Goal: Communication & Community: Answer question/provide support

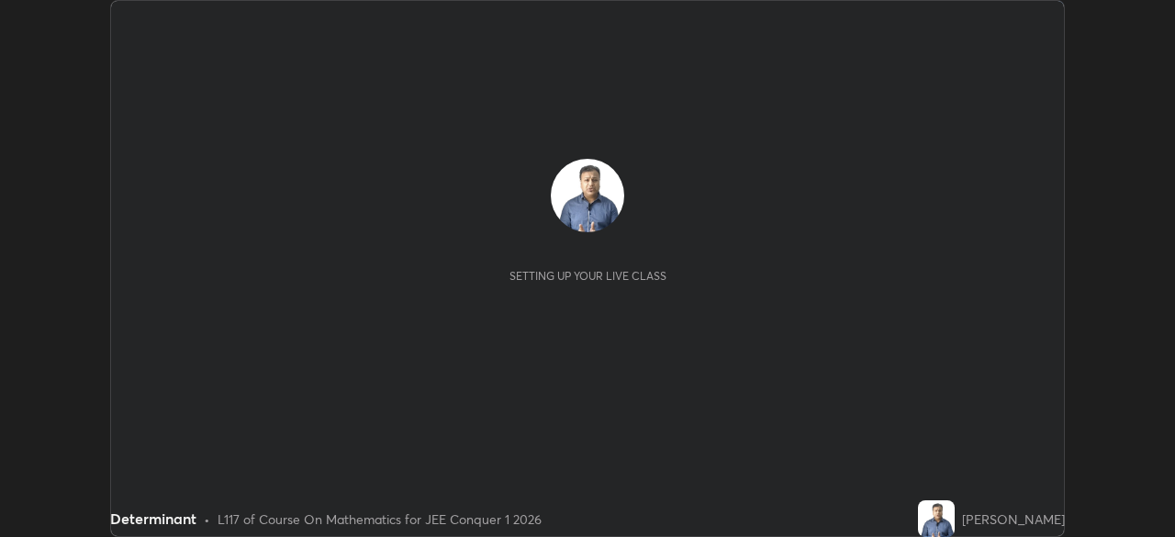
scroll to position [537, 1175]
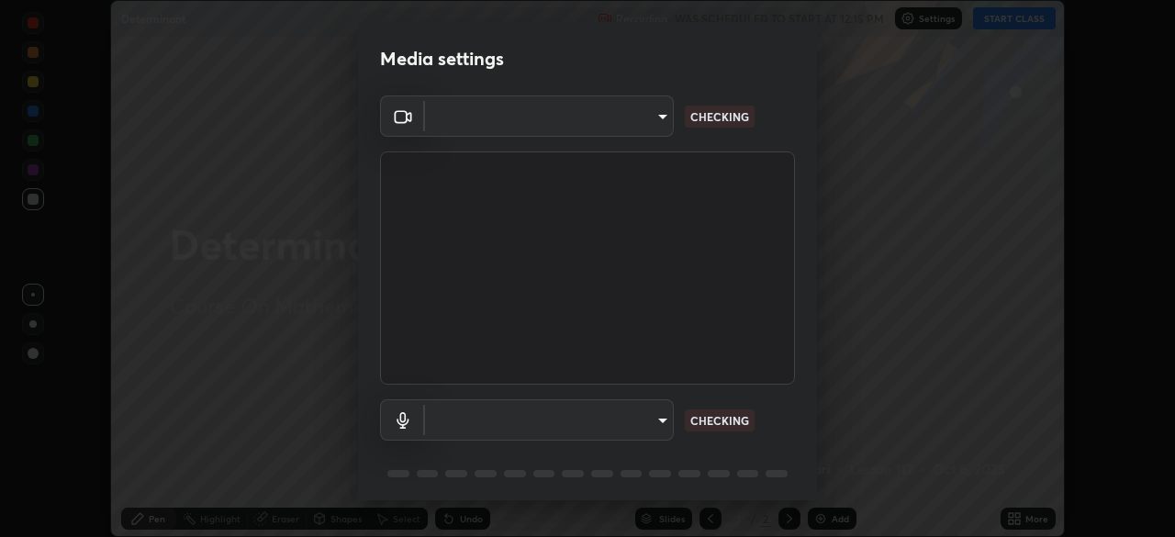
type input "9c5db0e3d6bf80210af106929d999d9f929c5ea5bbb961195660b7f823e2c793"
type input "communications"
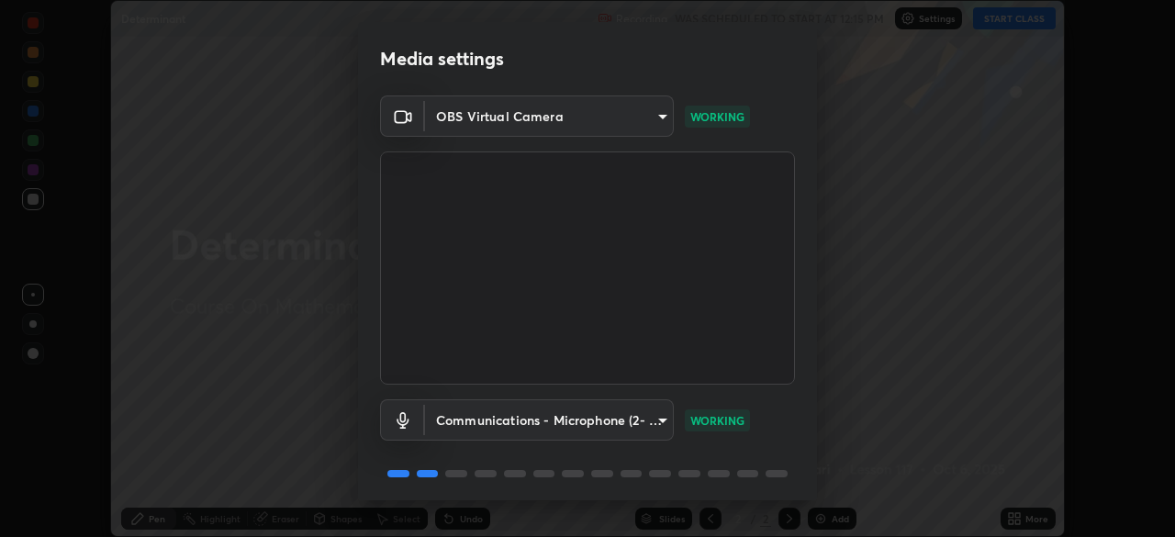
scroll to position [65, 0]
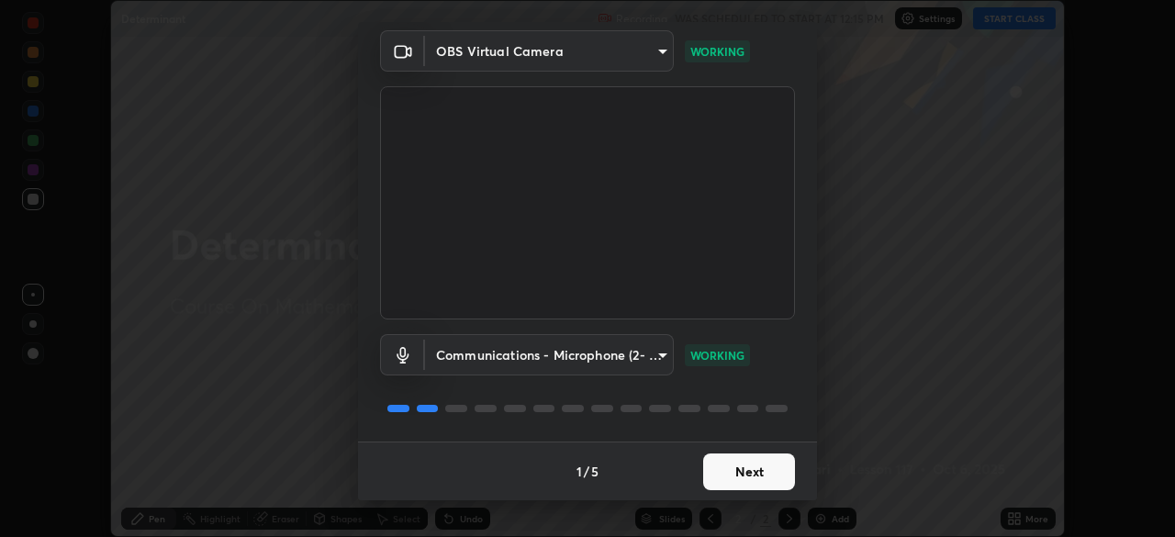
click at [752, 471] on button "Next" at bounding box center [749, 472] width 92 height 37
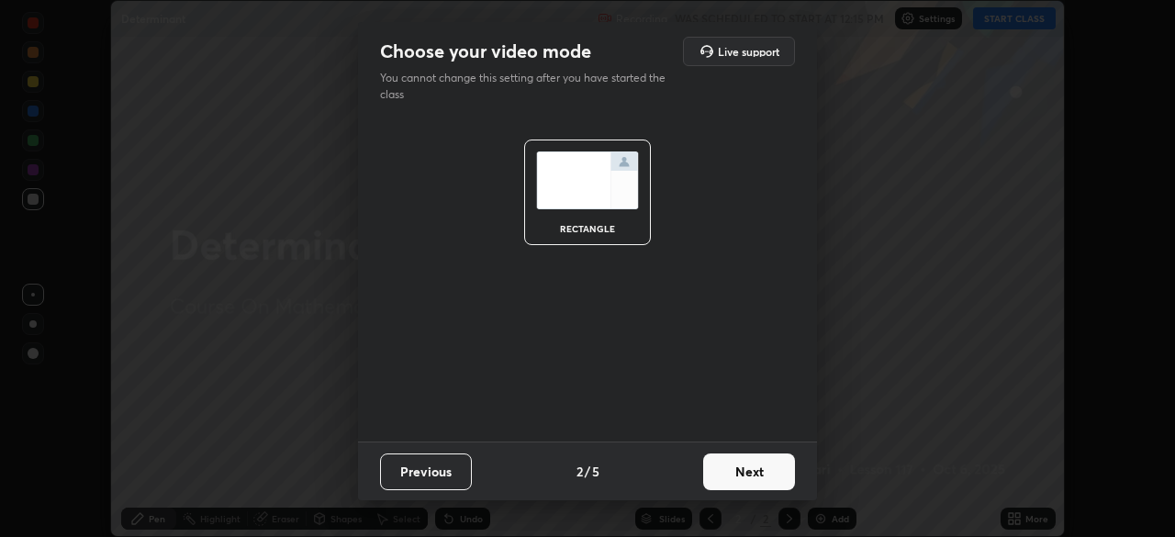
scroll to position [0, 0]
click at [752, 471] on button "Next" at bounding box center [749, 472] width 92 height 37
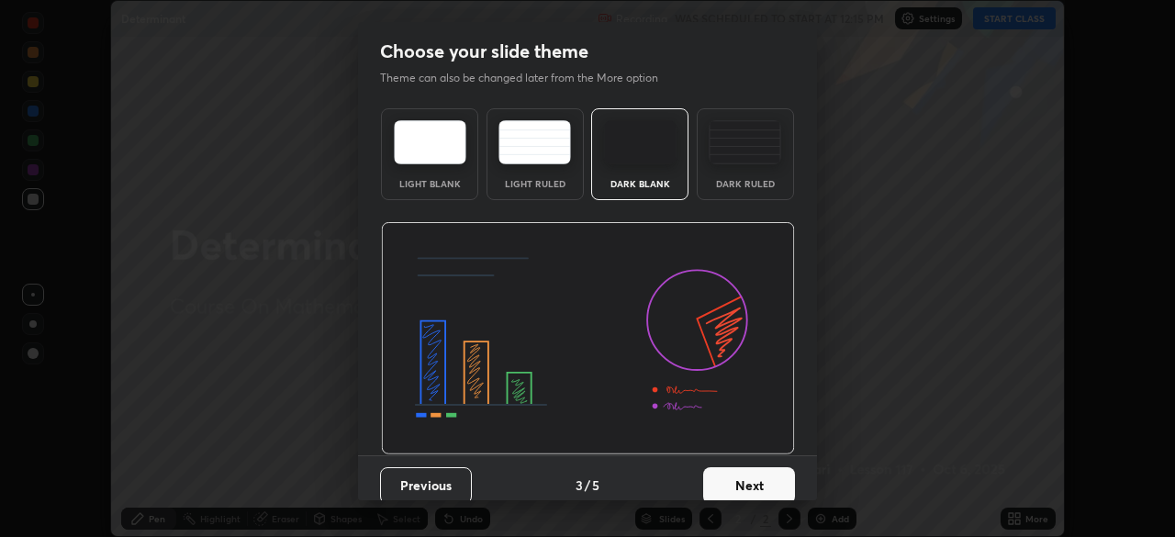
scroll to position [14, 0]
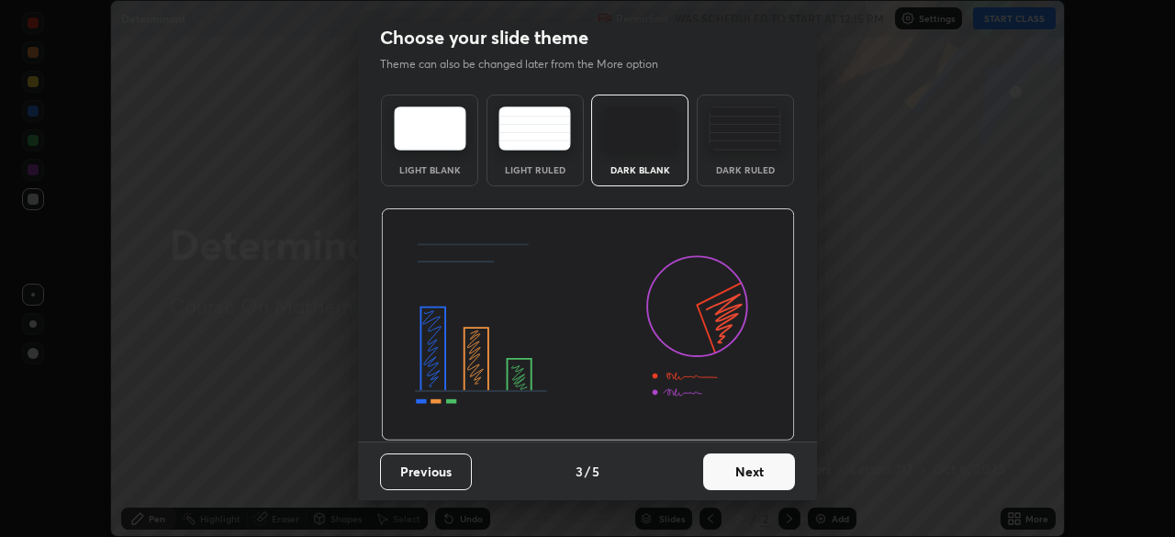
click at [753, 482] on button "Next" at bounding box center [749, 472] width 92 height 37
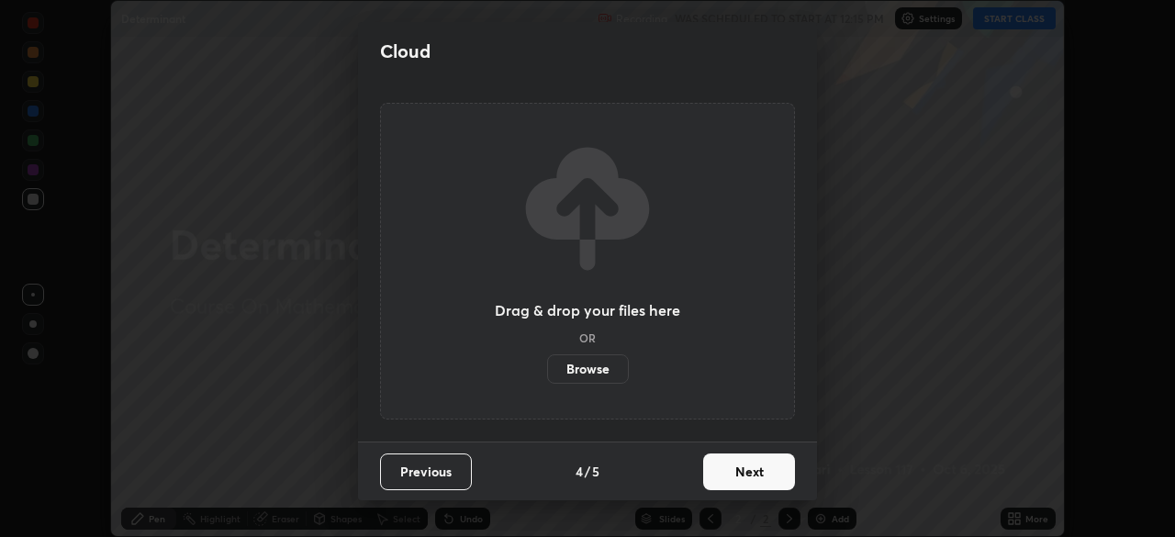
scroll to position [0, 0]
click at [756, 477] on button "Next" at bounding box center [749, 472] width 92 height 37
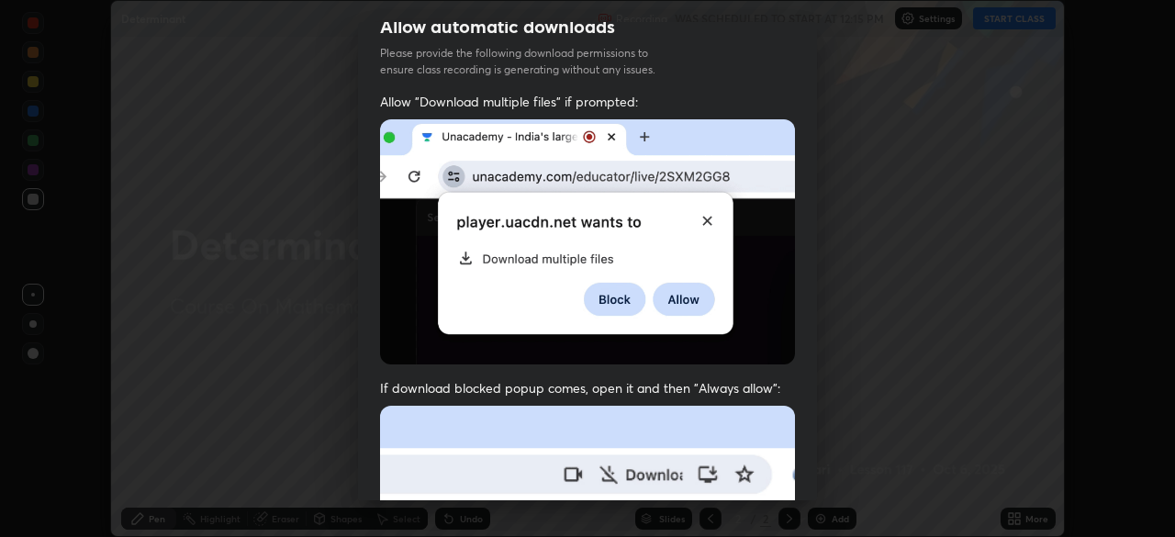
scroll to position [169, 0]
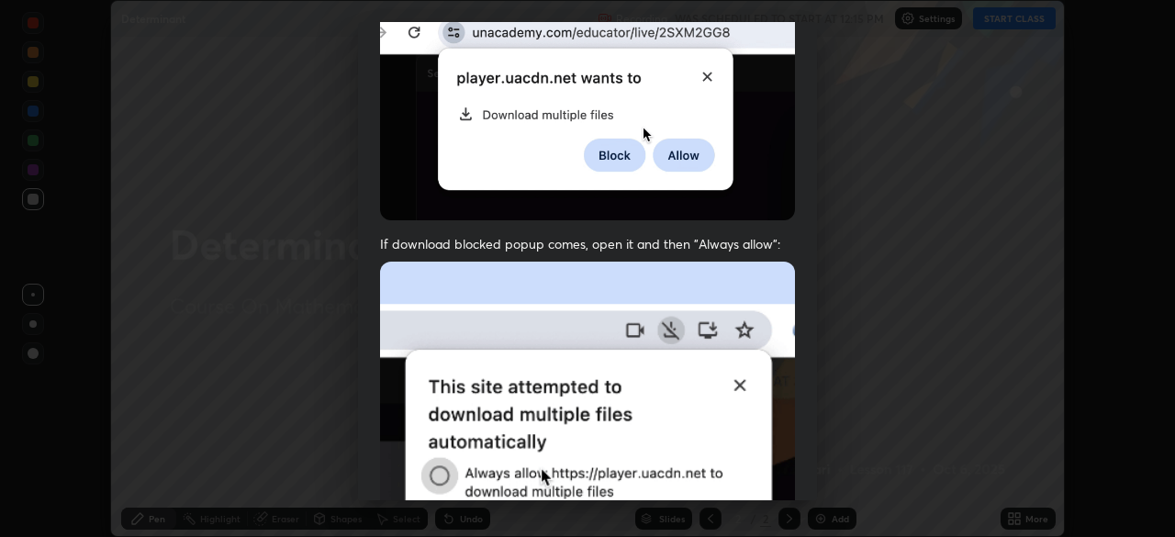
click at [752, 398] on img at bounding box center [587, 462] width 415 height 401
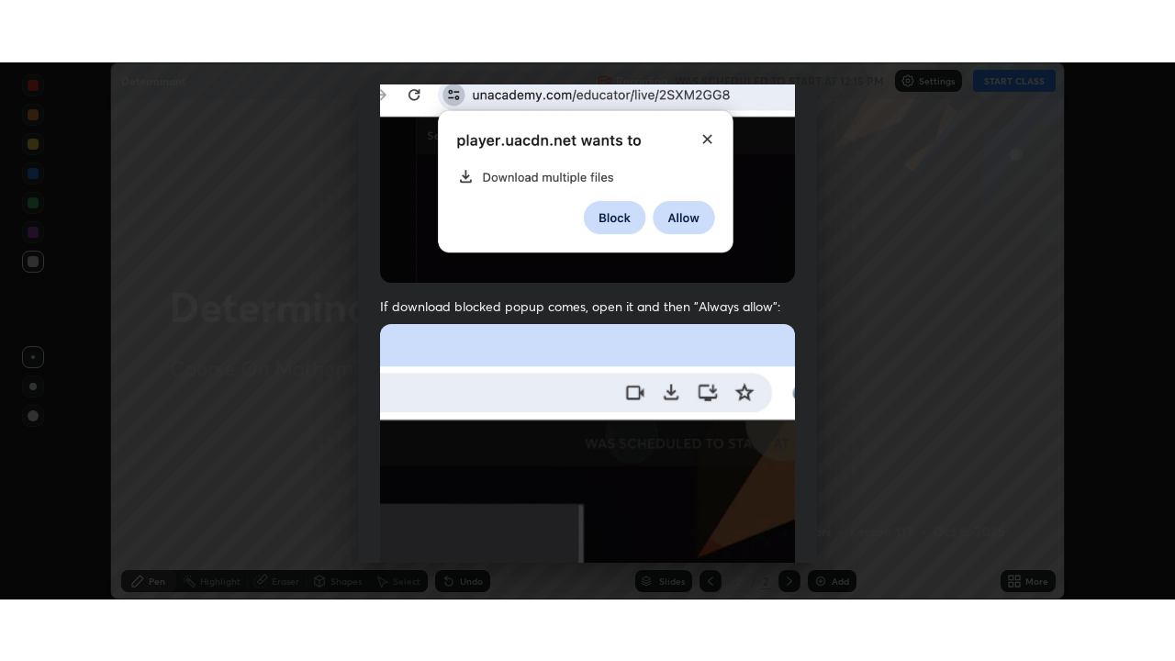
scroll to position [440, 0]
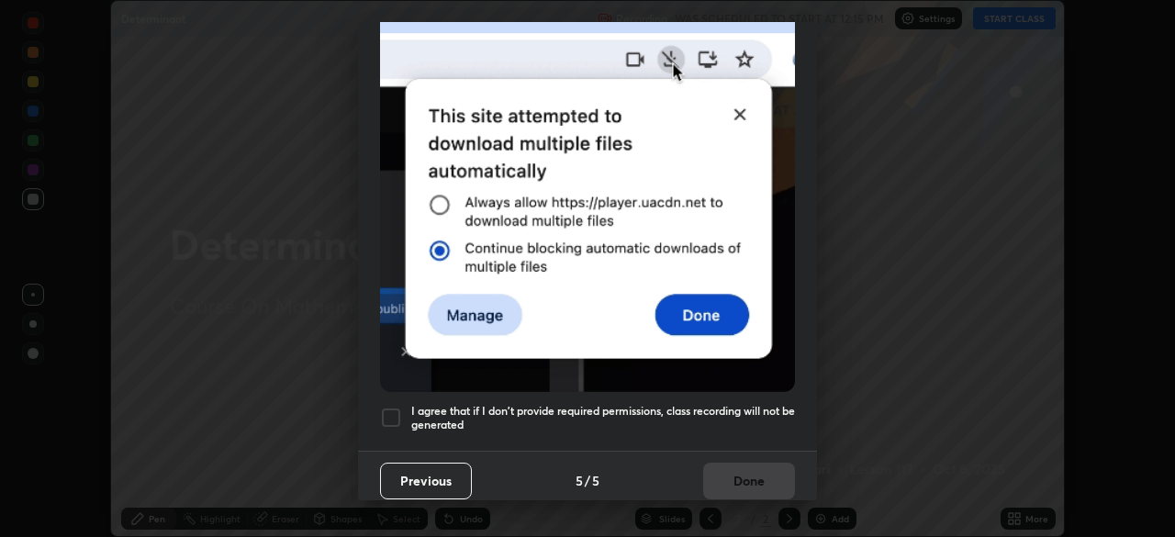
click at [471, 411] on h5 "I agree that if I don't provide required permissions, class recording will not …" at bounding box center [603, 418] width 384 height 28
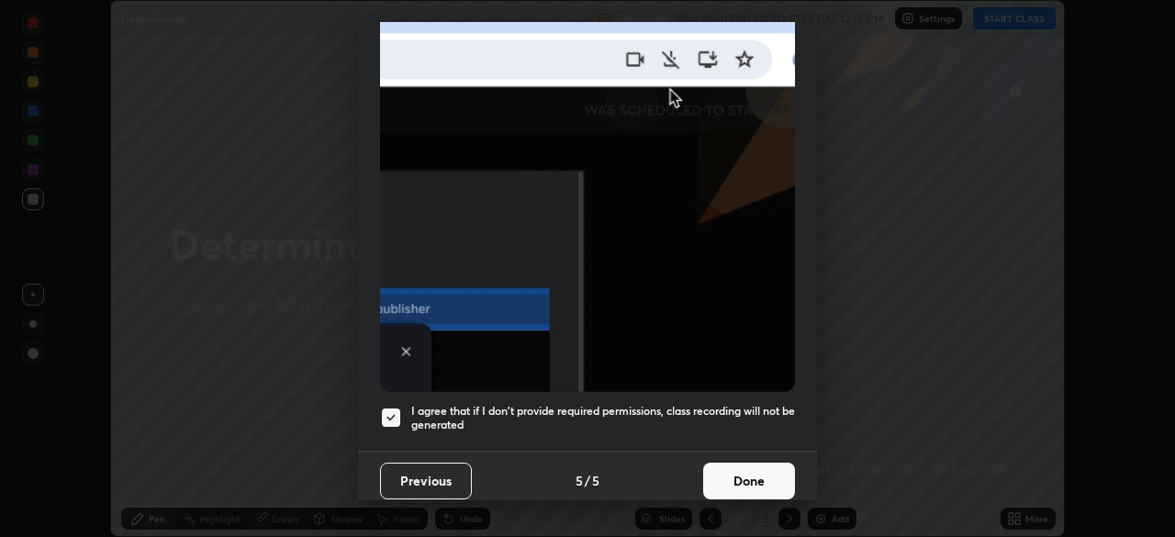
click at [737, 474] on button "Done" at bounding box center [749, 481] width 92 height 37
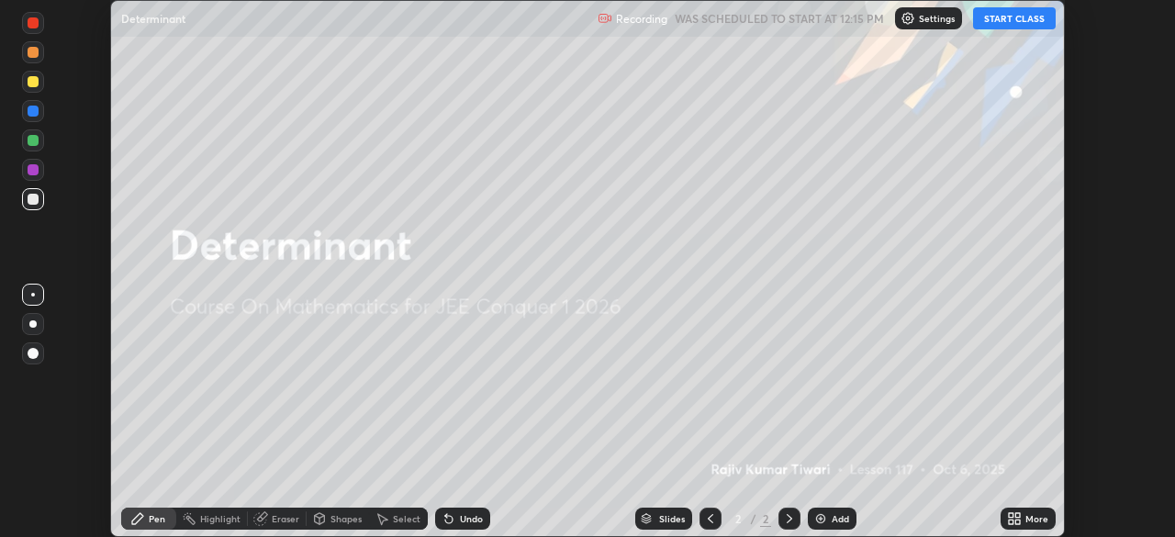
click at [1016, 519] on icon at bounding box center [1014, 518] width 15 height 15
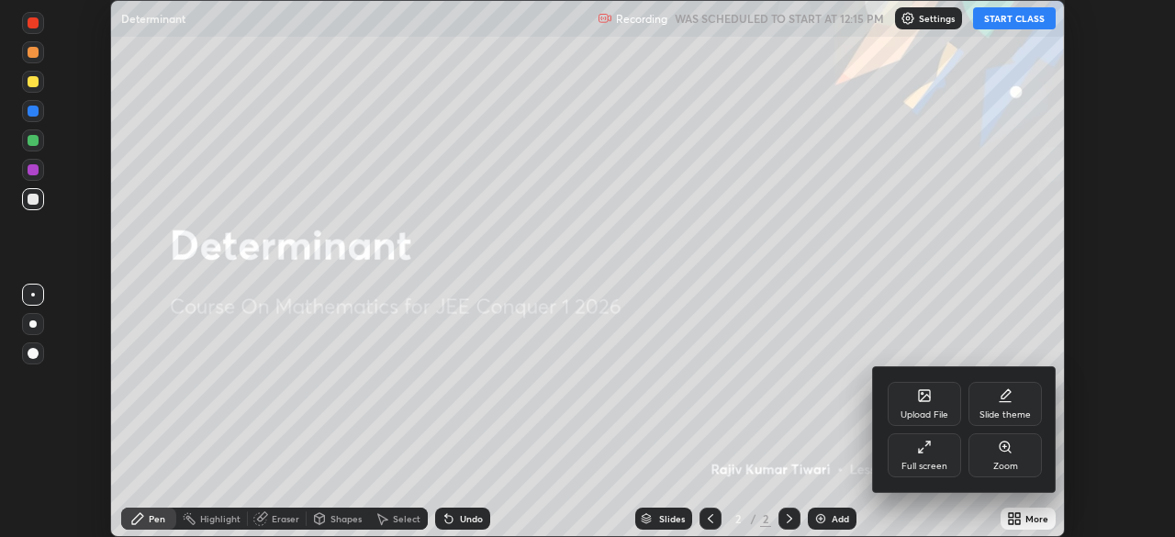
click at [932, 454] on div "Full screen" at bounding box center [924, 455] width 73 height 44
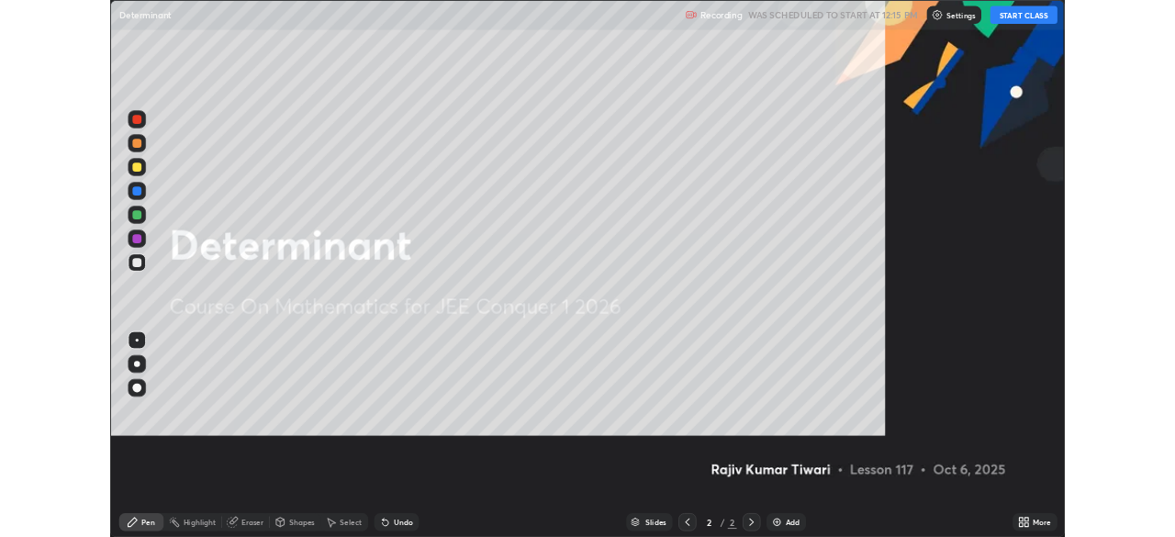
scroll to position [661, 1175]
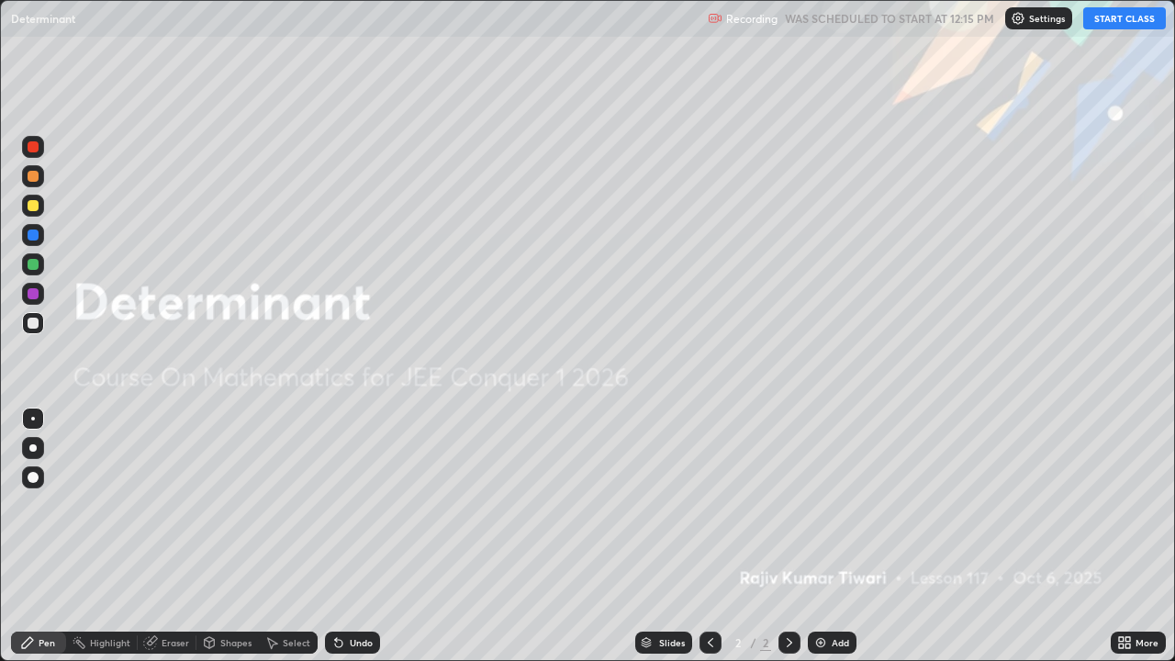
click at [1115, 18] on button "START CLASS" at bounding box center [1124, 18] width 83 height 22
click at [1127, 536] on icon at bounding box center [1128, 646] width 5 height 5
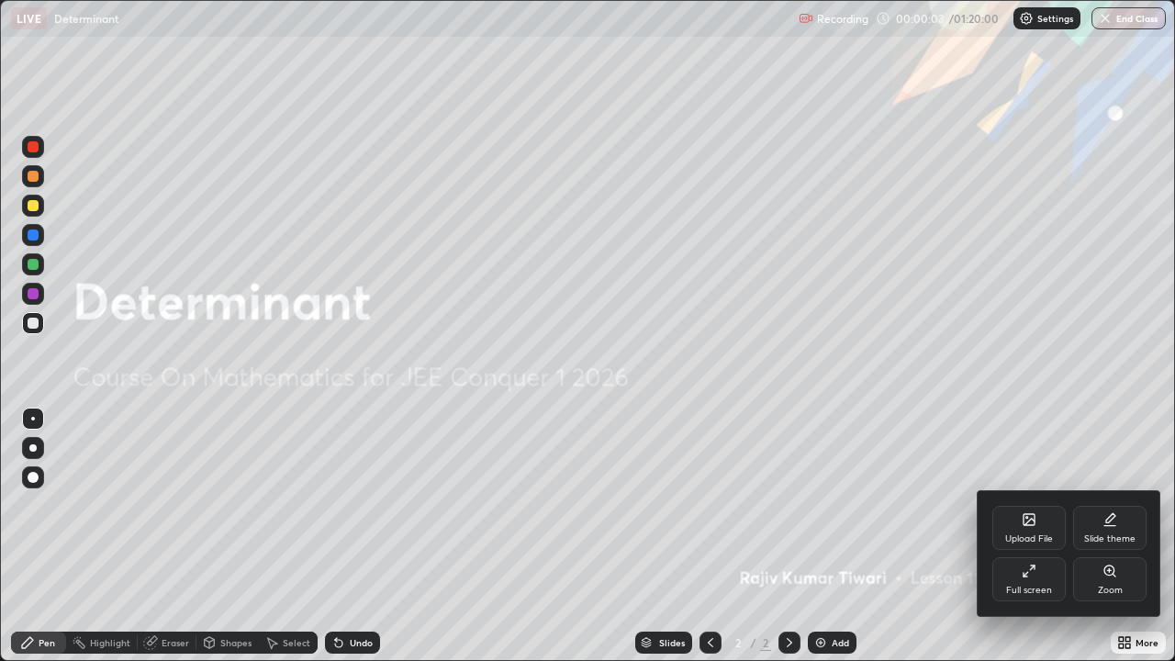
click at [1021, 536] on div "Full screen" at bounding box center [1029, 579] width 73 height 44
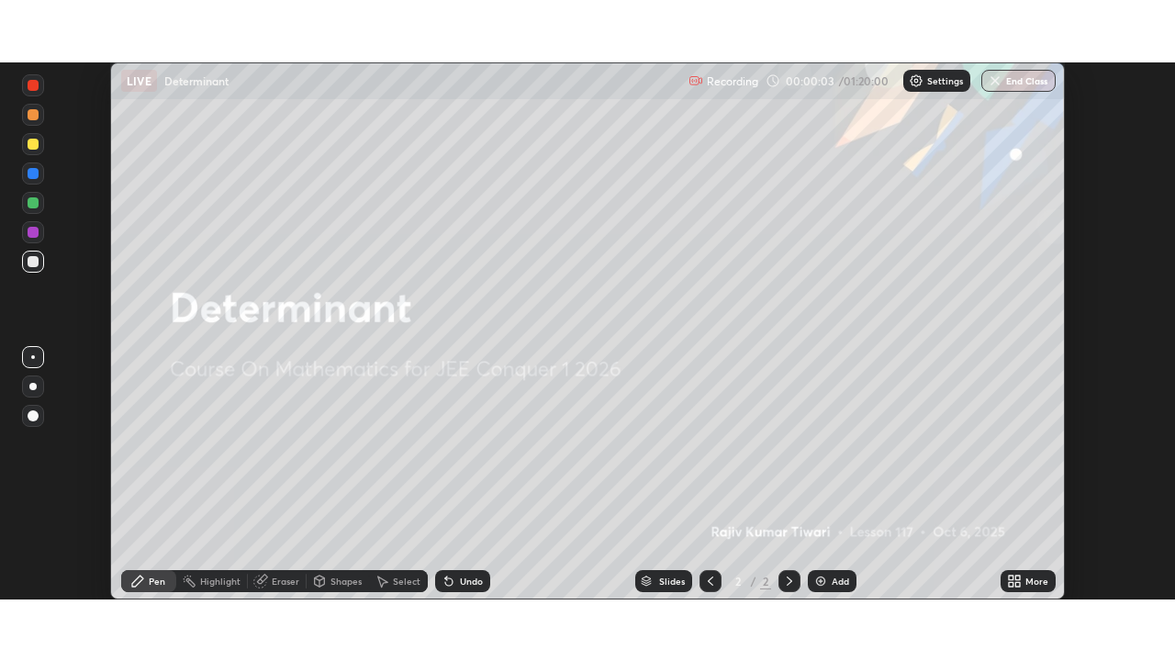
scroll to position [91278, 90640]
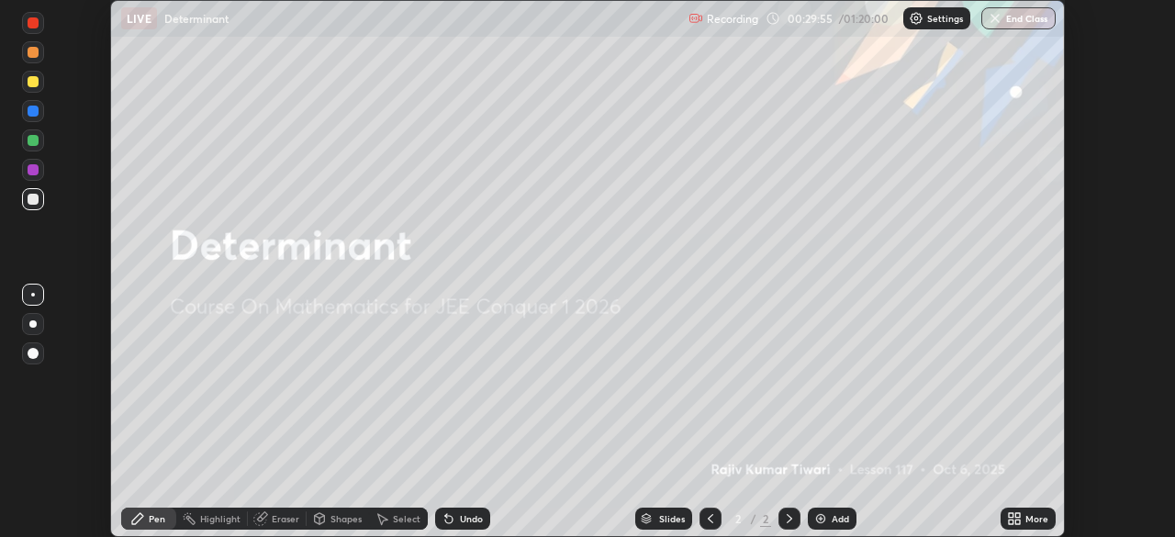
click at [824, 521] on img at bounding box center [820, 518] width 15 height 15
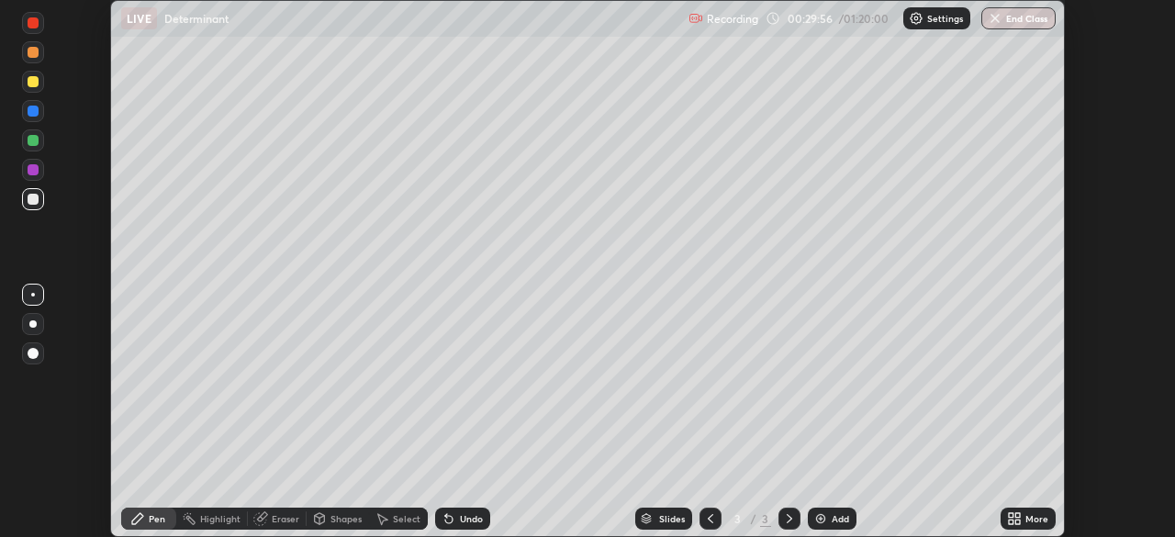
click at [1020, 522] on icon at bounding box center [1017, 522] width 5 height 5
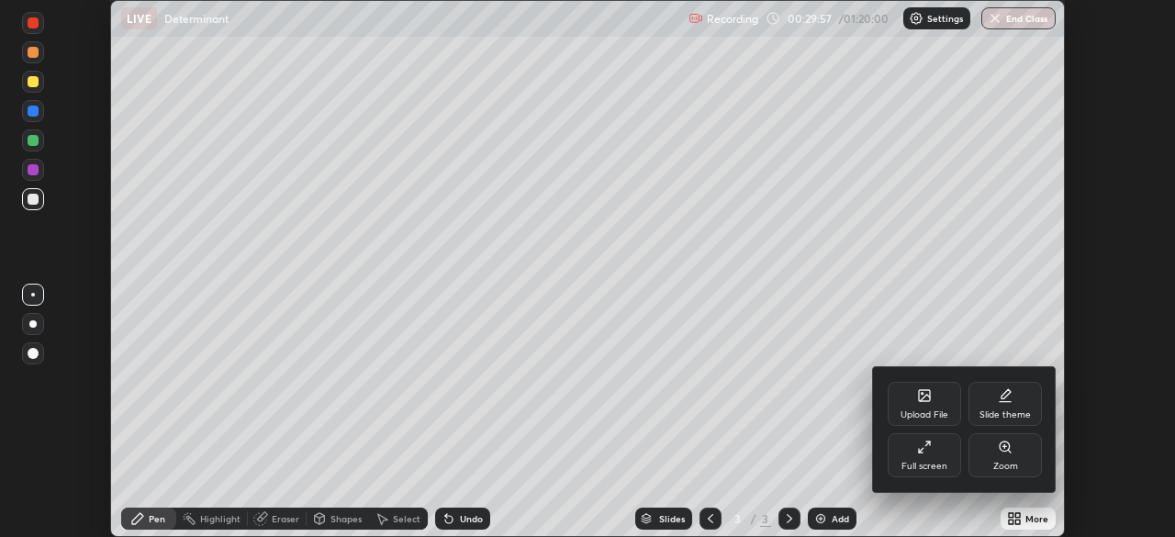
click at [921, 462] on div "Full screen" at bounding box center [925, 466] width 46 height 9
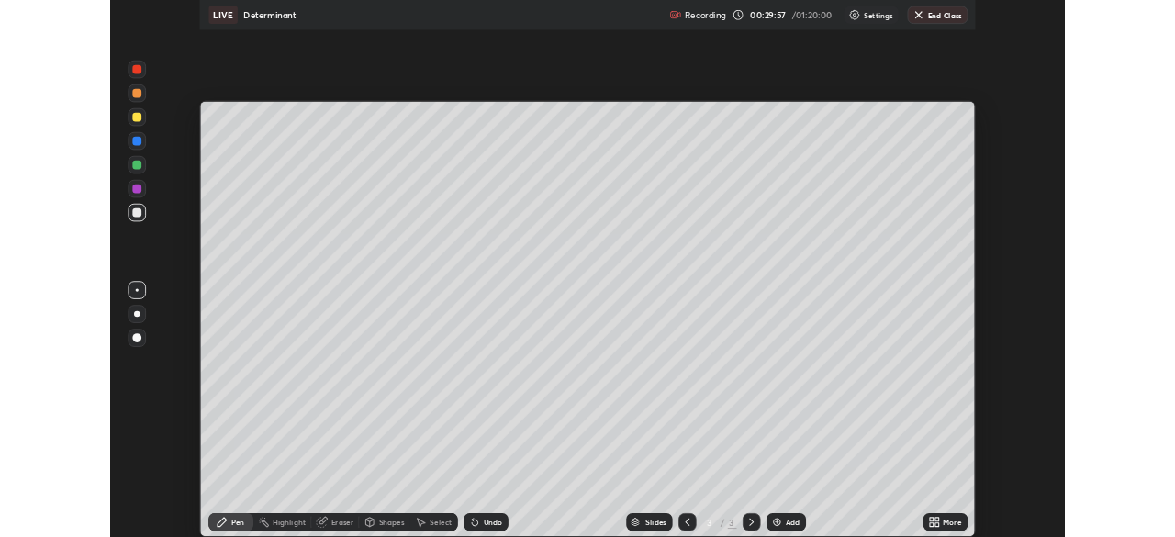
scroll to position [661, 1175]
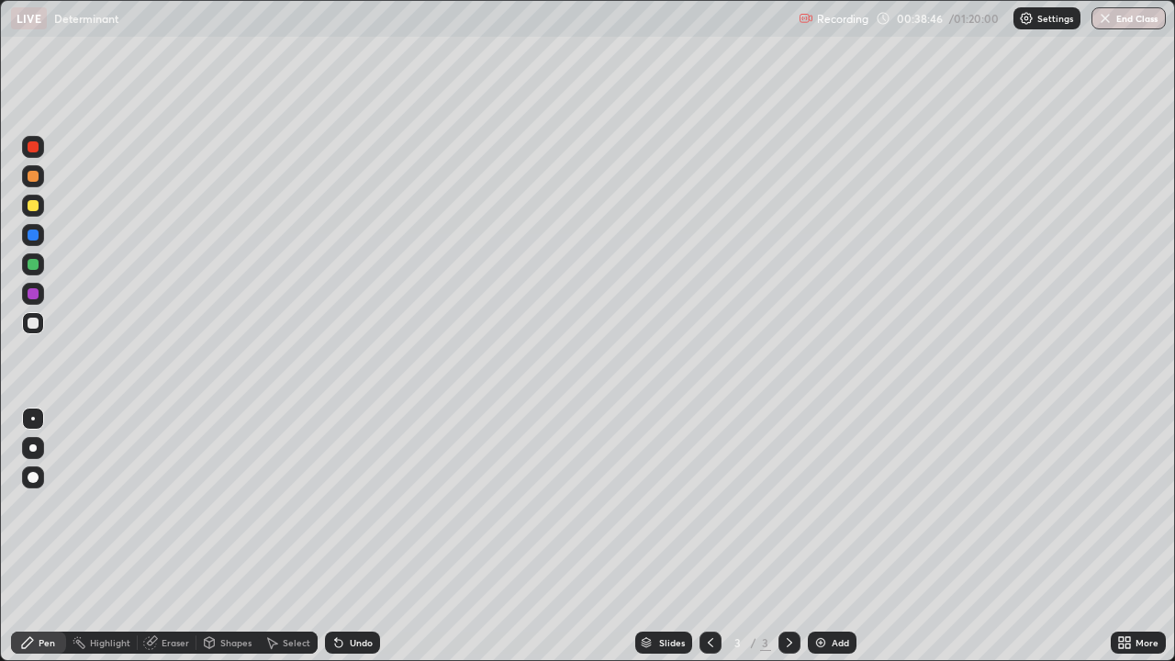
click at [835, 536] on div "Add" at bounding box center [832, 643] width 49 height 22
click at [709, 536] on icon at bounding box center [710, 642] width 15 height 15
click at [789, 536] on icon at bounding box center [789, 642] width 15 height 15
click at [706, 536] on icon at bounding box center [710, 642] width 15 height 15
click at [788, 536] on icon at bounding box center [789, 642] width 15 height 15
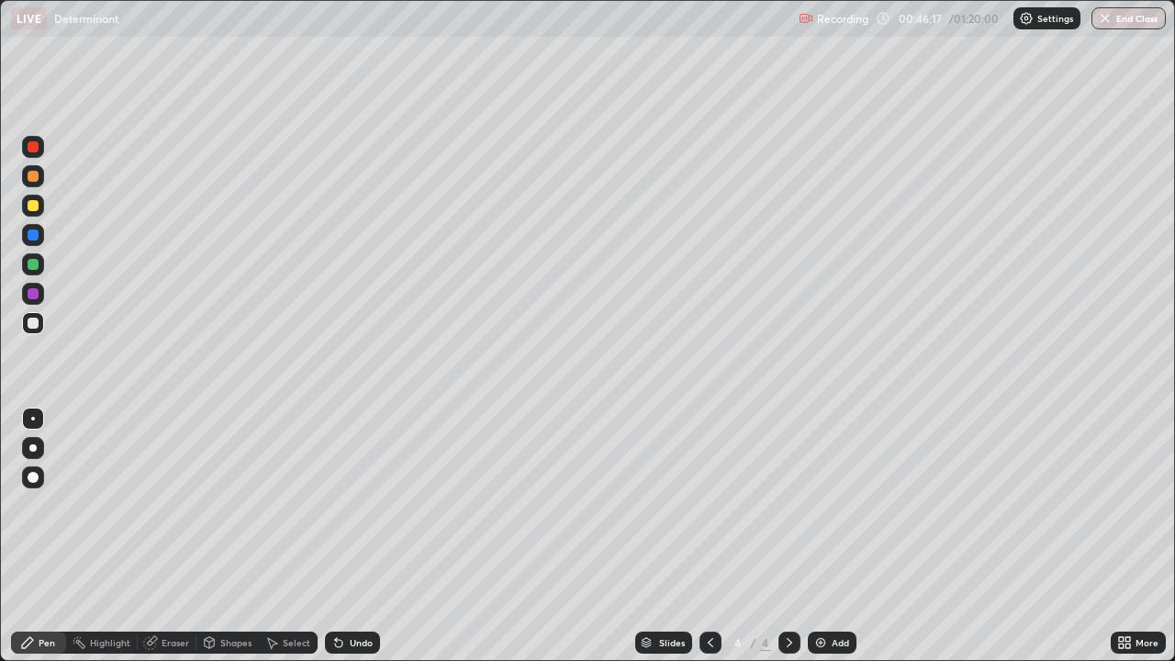
click at [828, 536] on div "Add" at bounding box center [832, 643] width 49 height 22
click at [36, 206] on div at bounding box center [33, 205] width 11 height 11
click at [35, 326] on div at bounding box center [33, 323] width 11 height 11
click at [827, 536] on div "Add" at bounding box center [832, 643] width 49 height 22
click at [42, 207] on div at bounding box center [33, 206] width 22 height 22
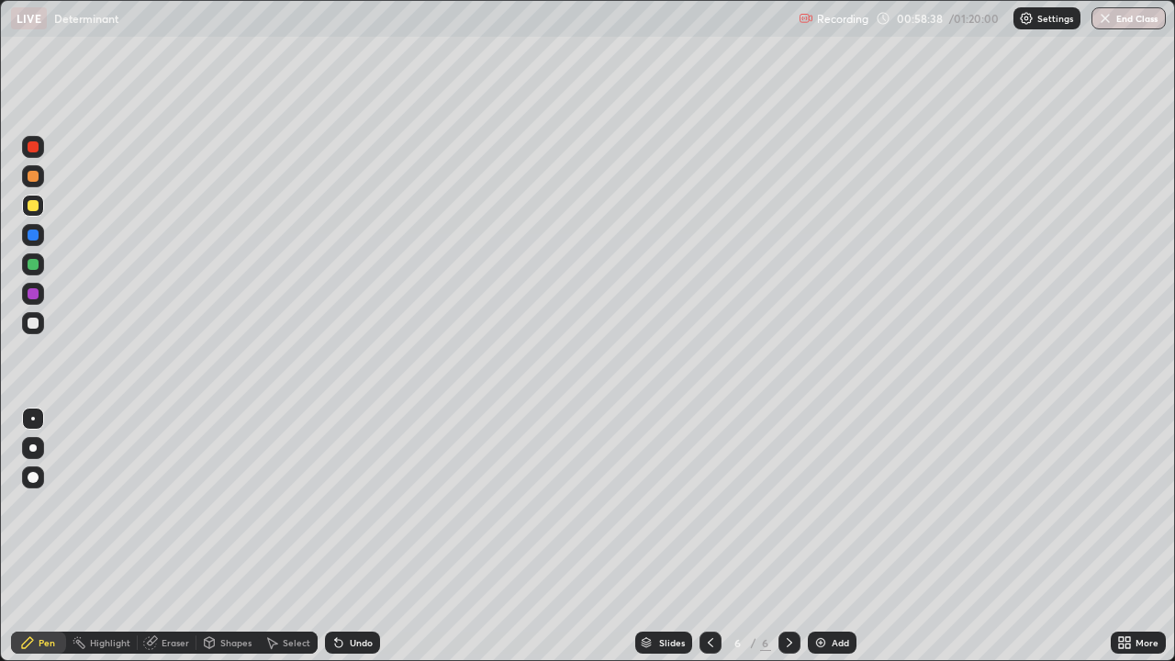
click at [825, 536] on img at bounding box center [820, 642] width 15 height 15
click at [32, 324] on div at bounding box center [33, 323] width 11 height 11
click at [38, 204] on div at bounding box center [33, 205] width 11 height 11
click at [275, 536] on icon at bounding box center [271, 642] width 15 height 15
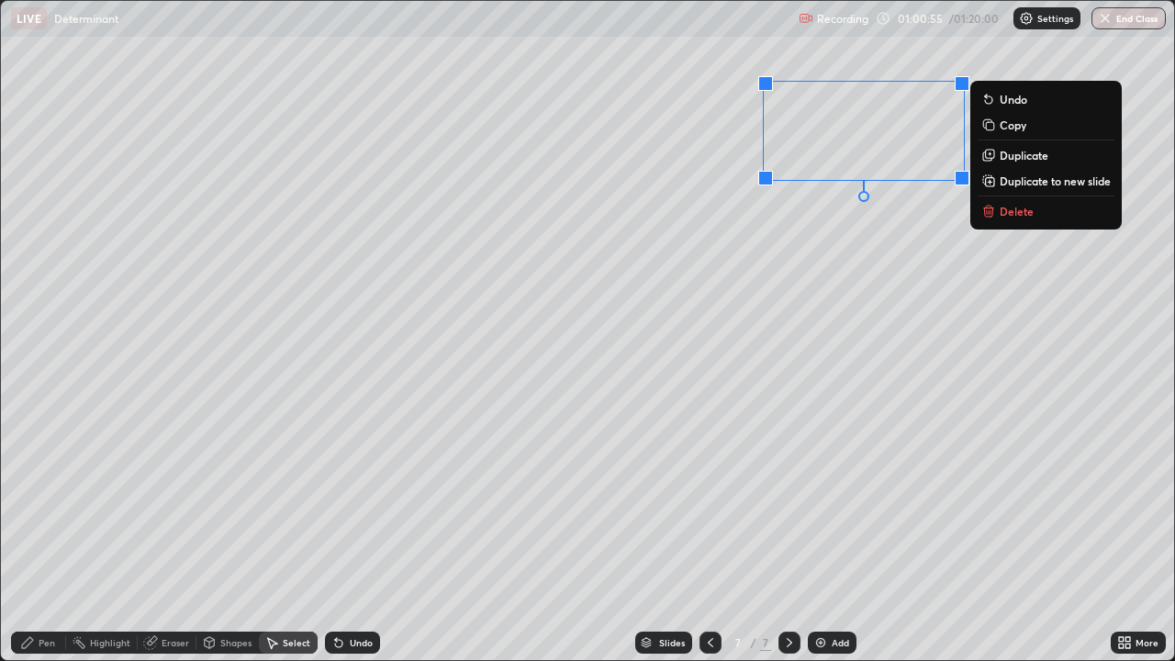
click at [1050, 185] on p "Duplicate to new slide" at bounding box center [1055, 181] width 111 height 15
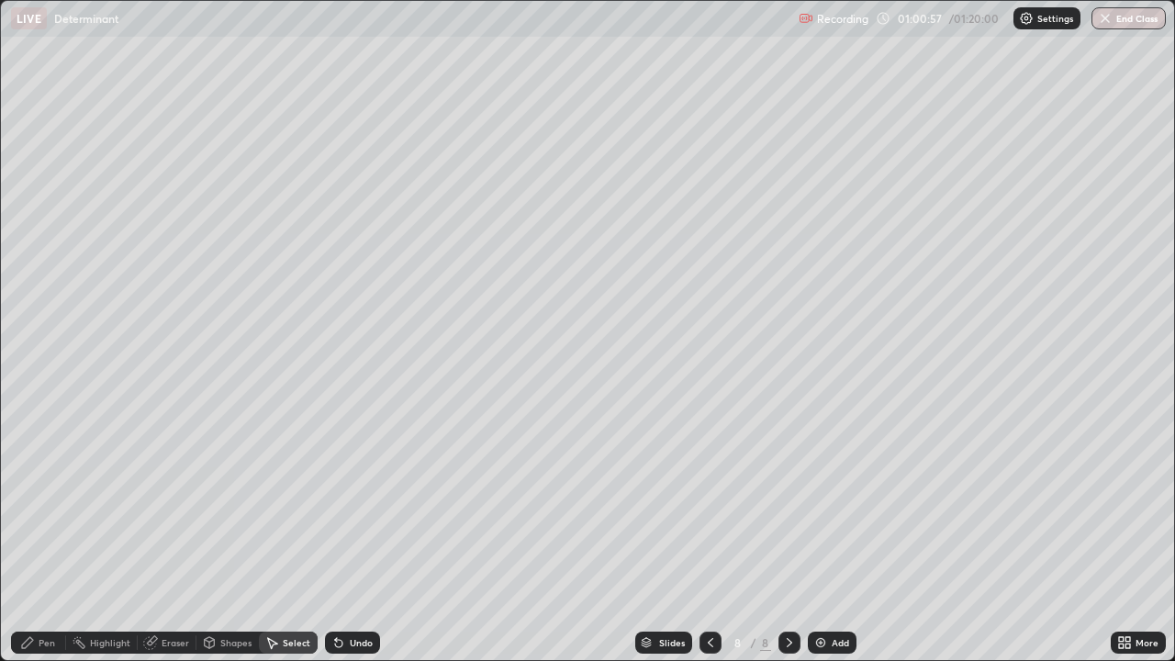
click at [46, 536] on div "Pen" at bounding box center [47, 642] width 17 height 9
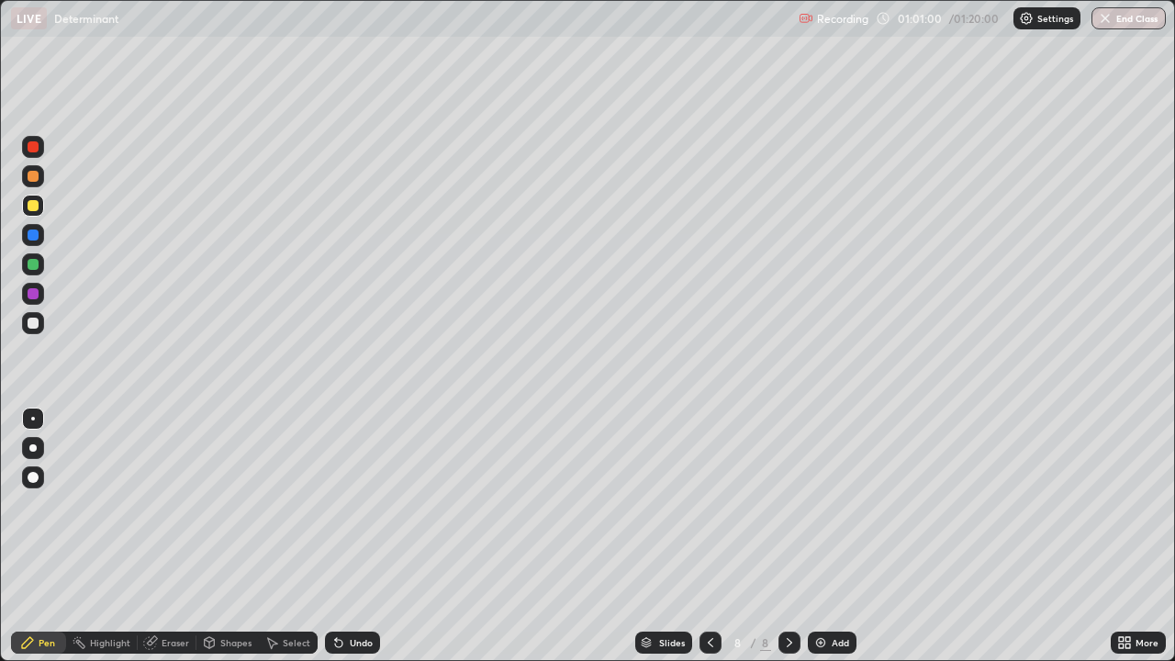
click at [37, 318] on div at bounding box center [33, 323] width 11 height 11
click at [824, 536] on img at bounding box center [820, 642] width 15 height 15
click at [349, 536] on div "Undo" at bounding box center [352, 643] width 55 height 22
click at [34, 206] on div at bounding box center [33, 205] width 11 height 11
click at [534, 536] on div "Slides 9 / 9 Add" at bounding box center [745, 642] width 731 height 37
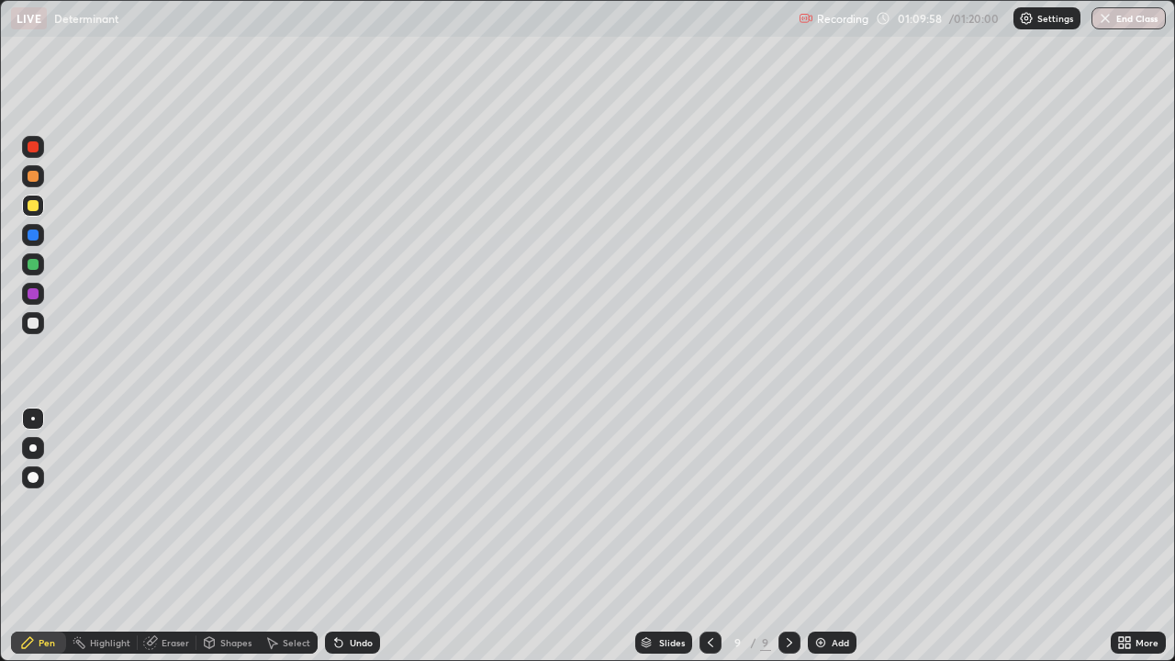
click at [832, 536] on div "Add" at bounding box center [840, 642] width 17 height 9
click at [34, 323] on div at bounding box center [33, 323] width 11 height 11
click at [37, 208] on div at bounding box center [33, 205] width 11 height 11
click at [32, 324] on div at bounding box center [33, 323] width 11 height 11
click at [40, 202] on div at bounding box center [33, 206] width 22 height 22
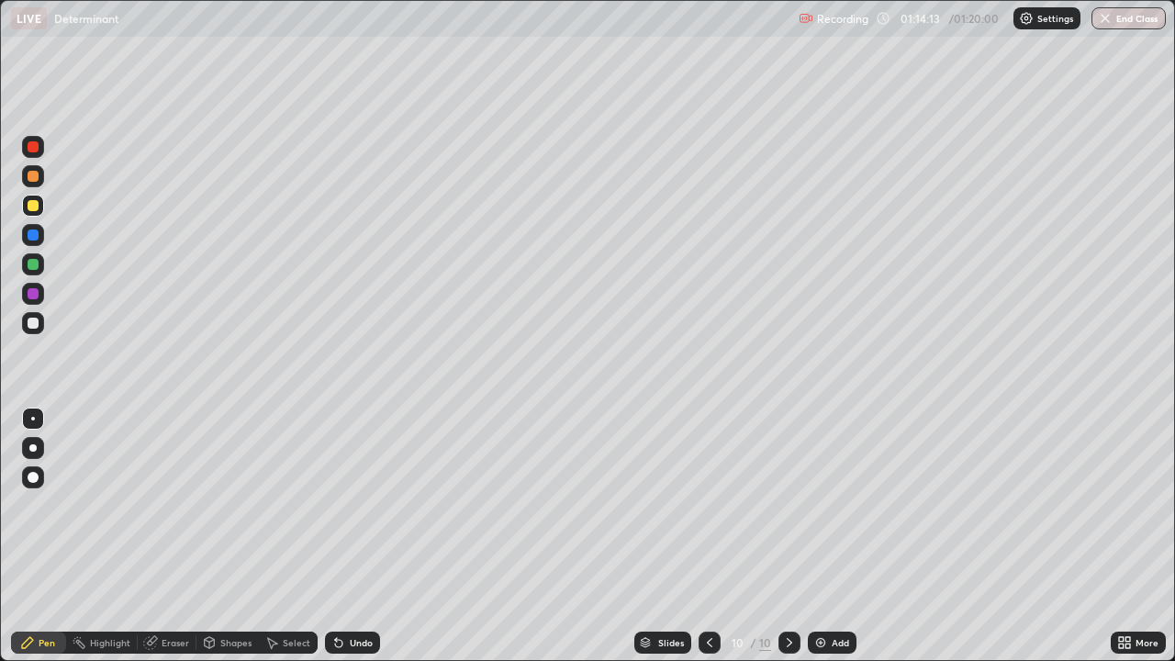
click at [824, 536] on img at bounding box center [820, 642] width 15 height 15
click at [37, 323] on div at bounding box center [33, 323] width 11 height 11
click at [824, 536] on img at bounding box center [820, 642] width 15 height 15
click at [34, 206] on div at bounding box center [33, 205] width 11 height 11
click at [1119, 536] on icon at bounding box center [1121, 646] width 5 height 5
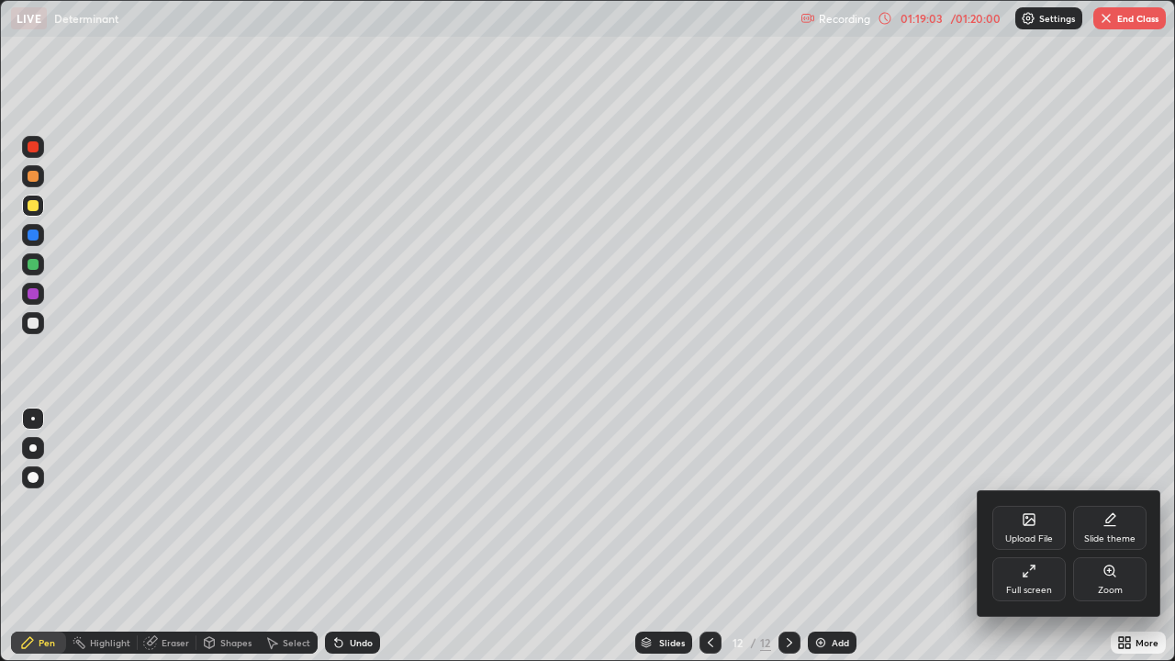
click at [1034, 536] on icon at bounding box center [1029, 571] width 15 height 15
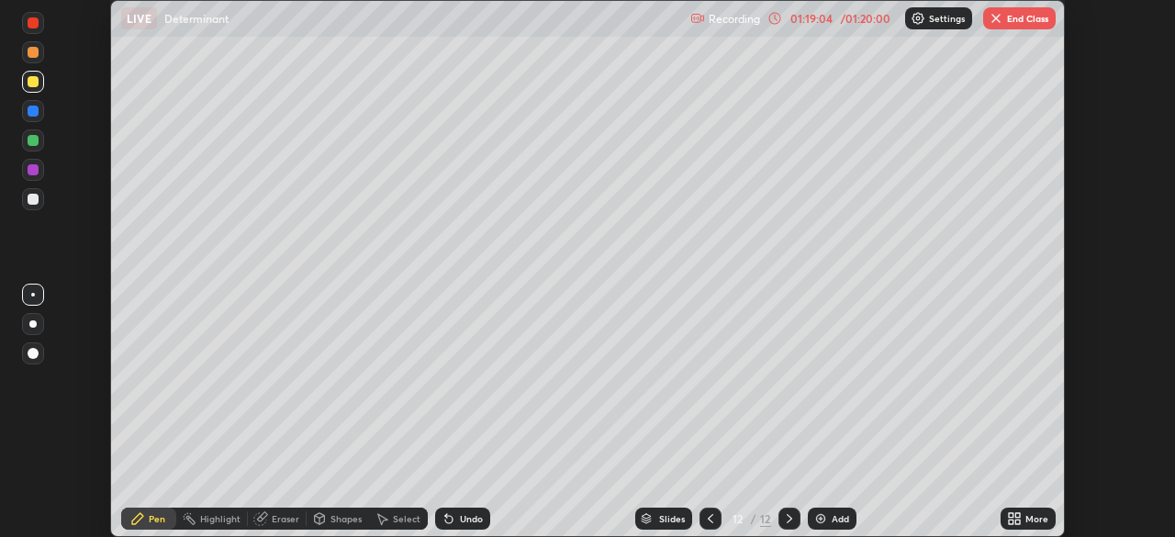
scroll to position [91278, 90640]
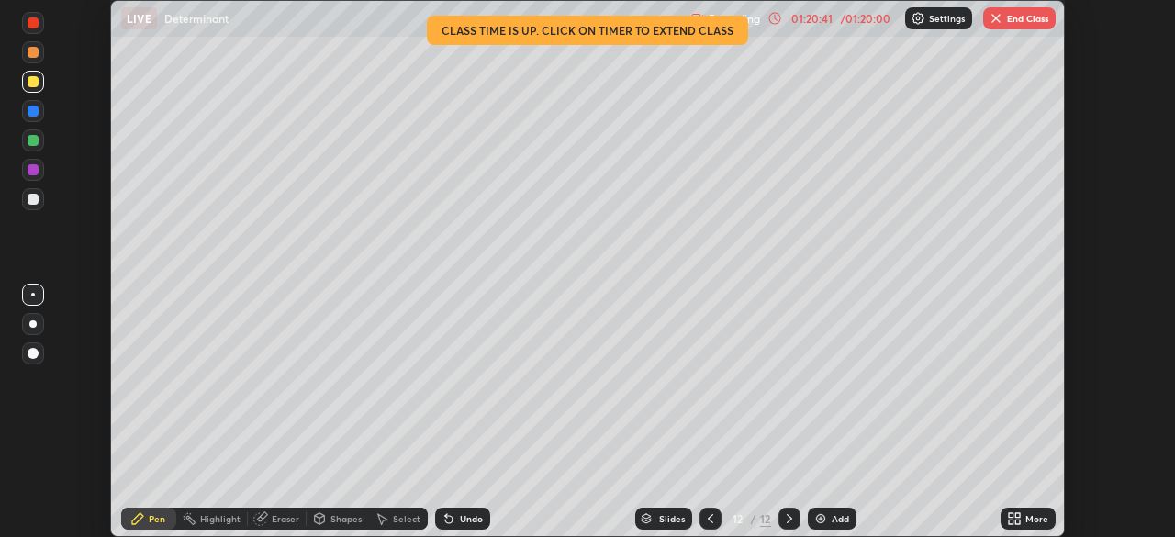
click at [1022, 22] on button "End Class" at bounding box center [1019, 18] width 73 height 22
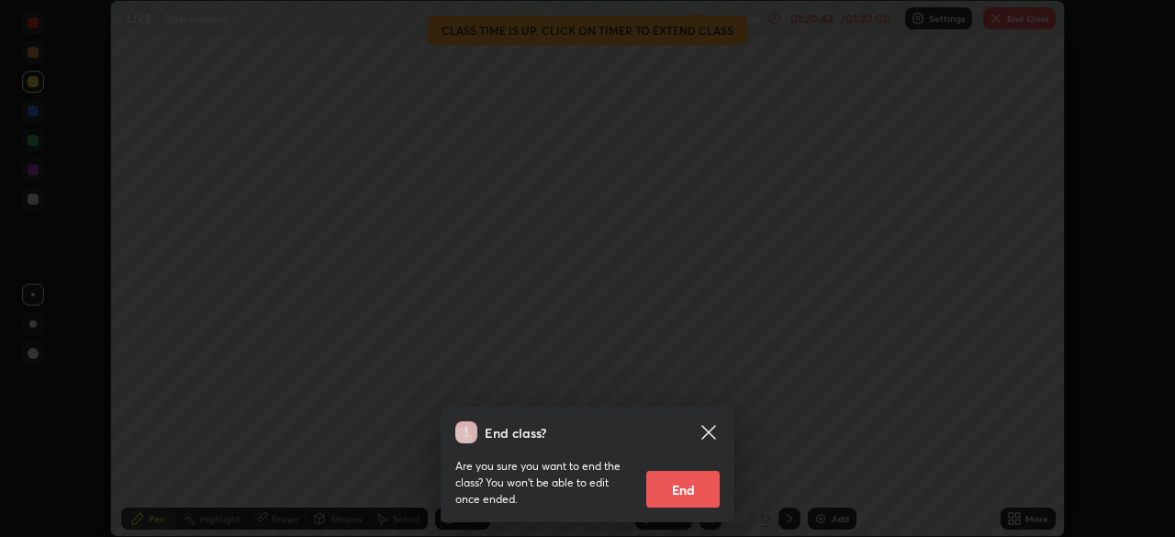
click at [683, 502] on button "End" at bounding box center [682, 489] width 73 height 37
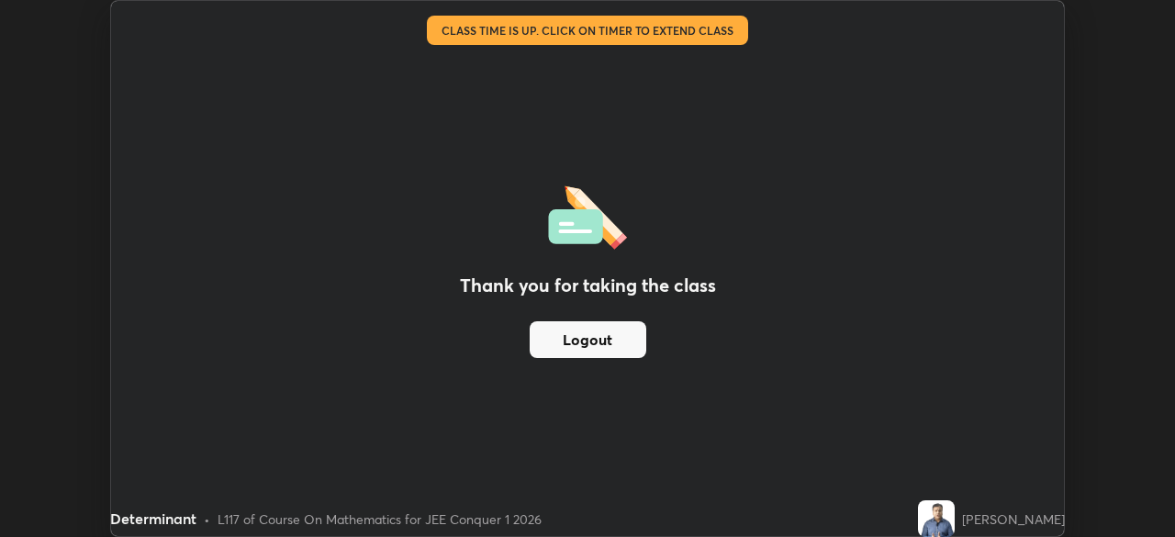
click at [855, 474] on div "Thank you for taking the class Logout" at bounding box center [587, 268] width 953 height 535
